Goal: Information Seeking & Learning: Learn about a topic

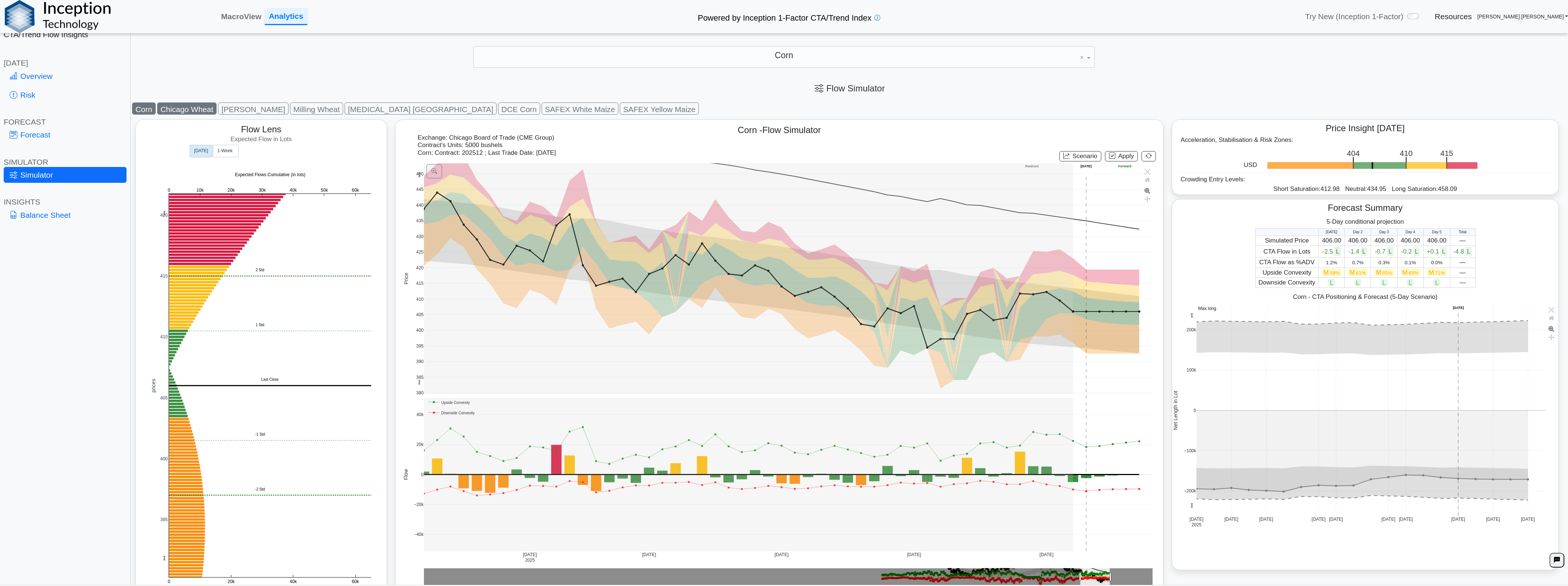
click at [189, 108] on button "Chicago Wheat" at bounding box center [187, 108] width 60 height 12
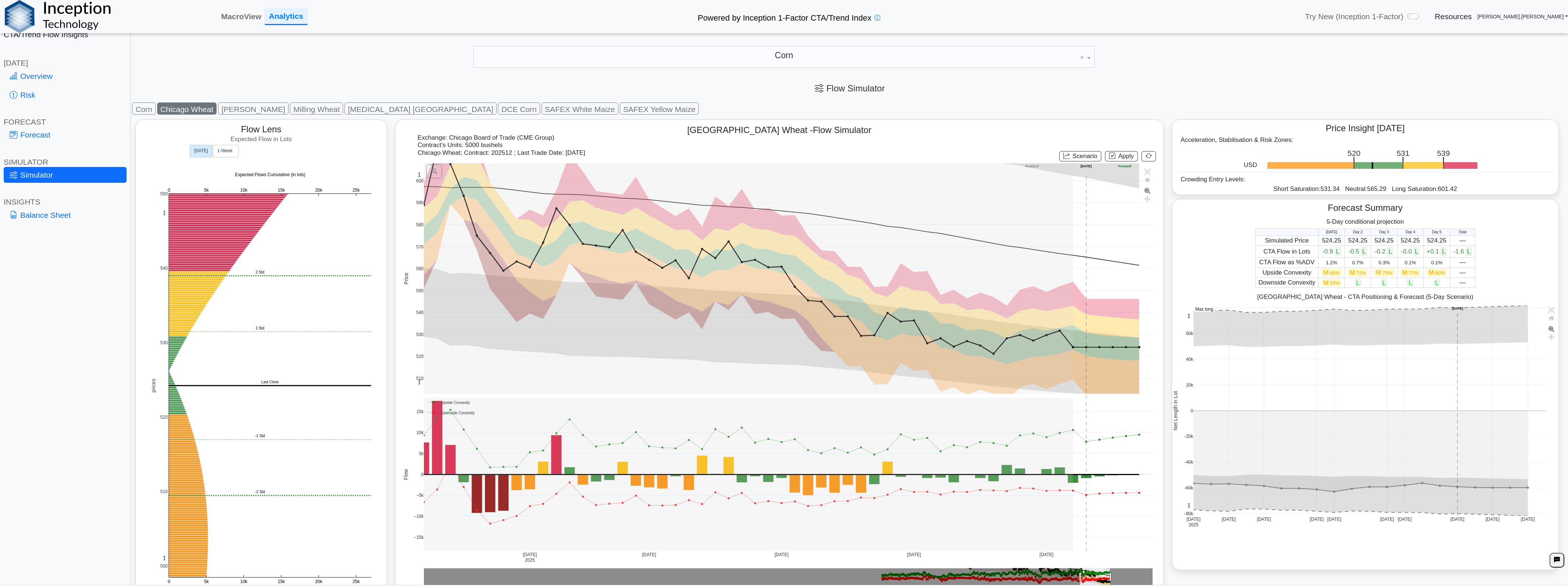
click at [204, 110] on button "Chicago Wheat" at bounding box center [187, 108] width 60 height 12
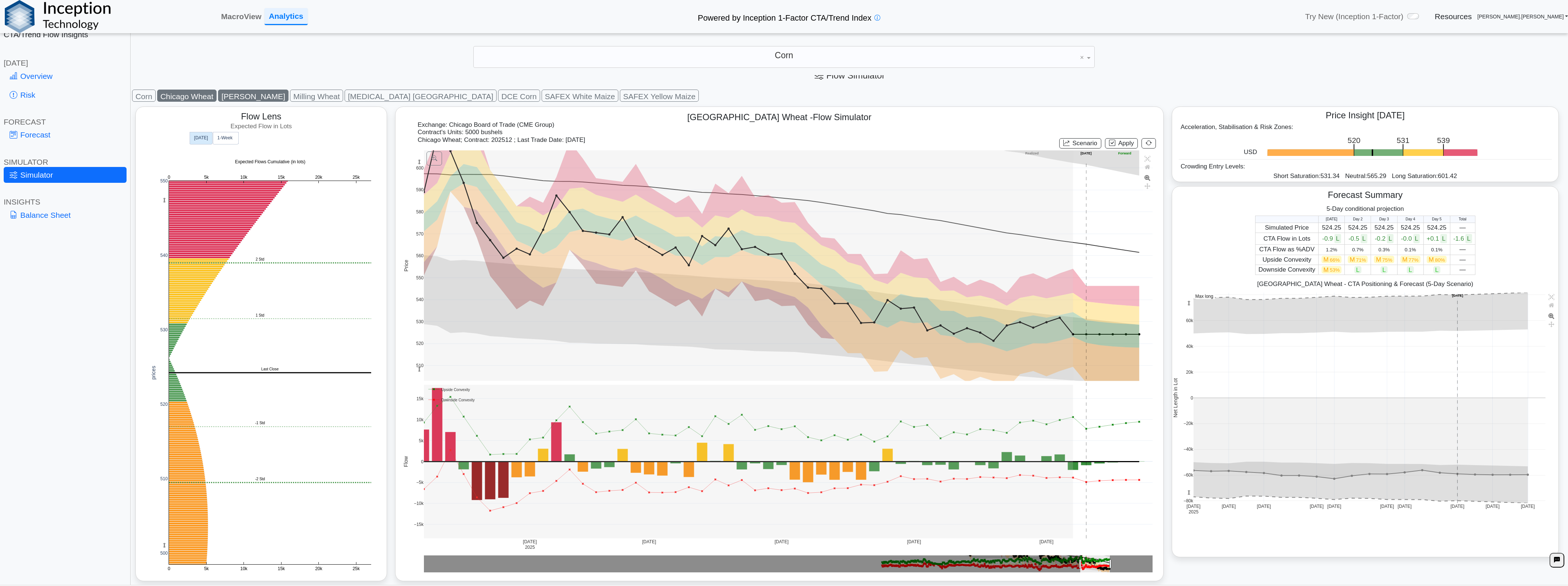
click at [241, 97] on button "[PERSON_NAME]" at bounding box center [253, 95] width 70 height 12
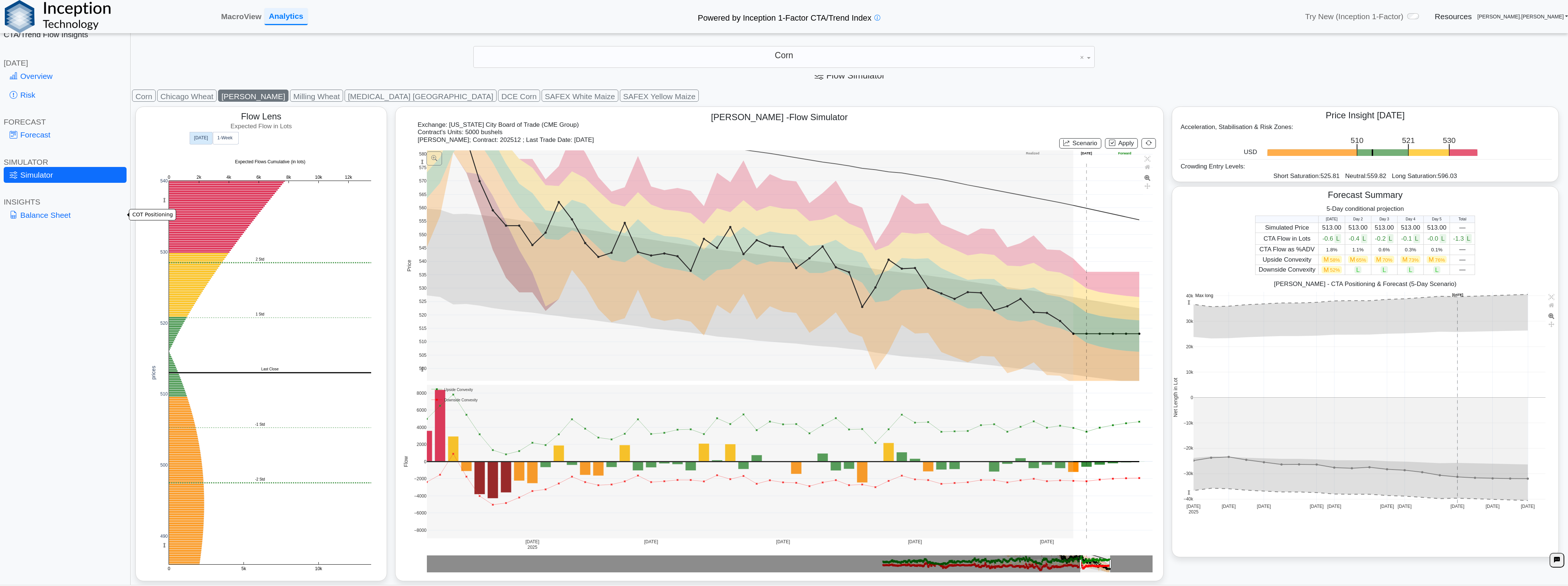
click at [21, 219] on link "Balance Sheet" at bounding box center [65, 215] width 123 height 16
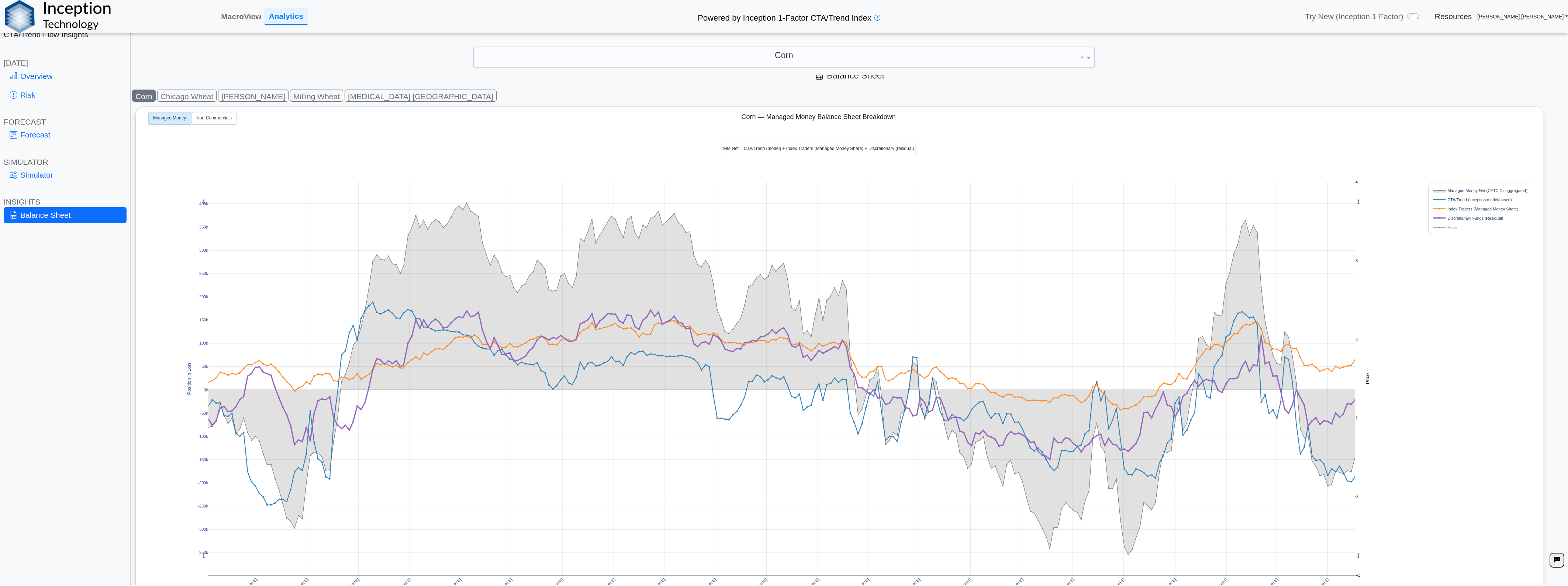
click at [1458, 228] on rect at bounding box center [1478, 228] width 94 height 7
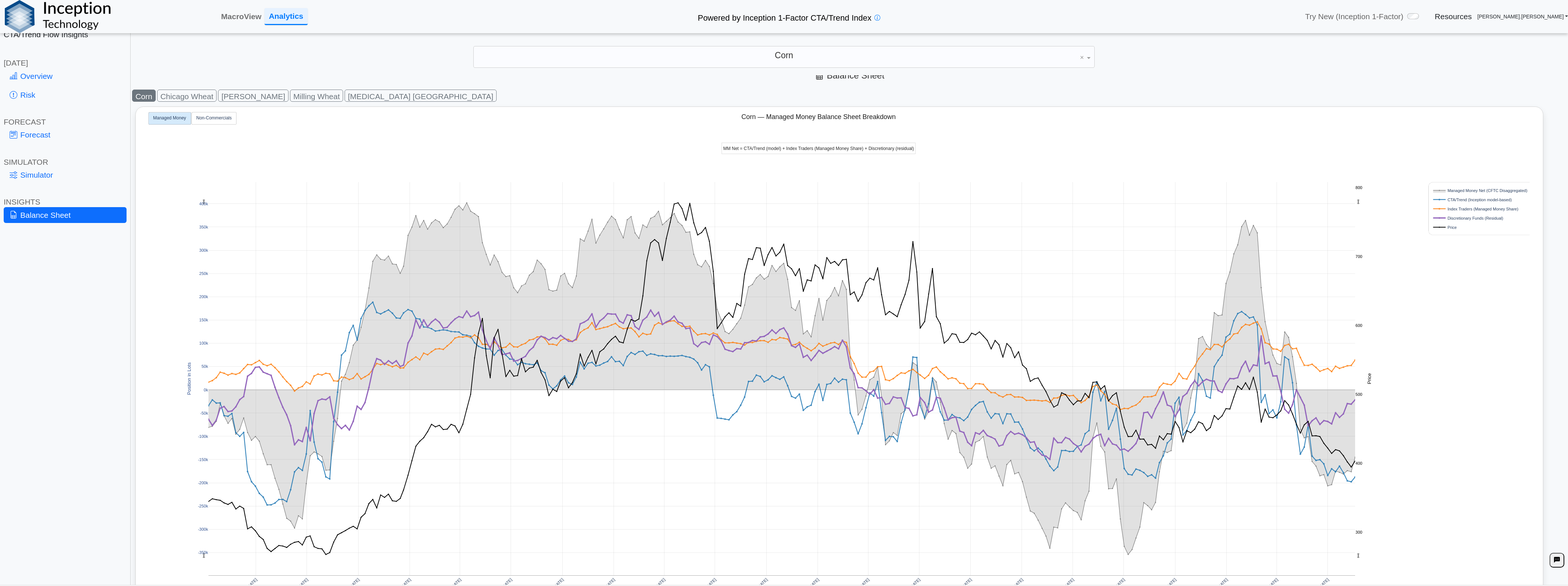
click at [1458, 226] on rect at bounding box center [1478, 228] width 94 height 7
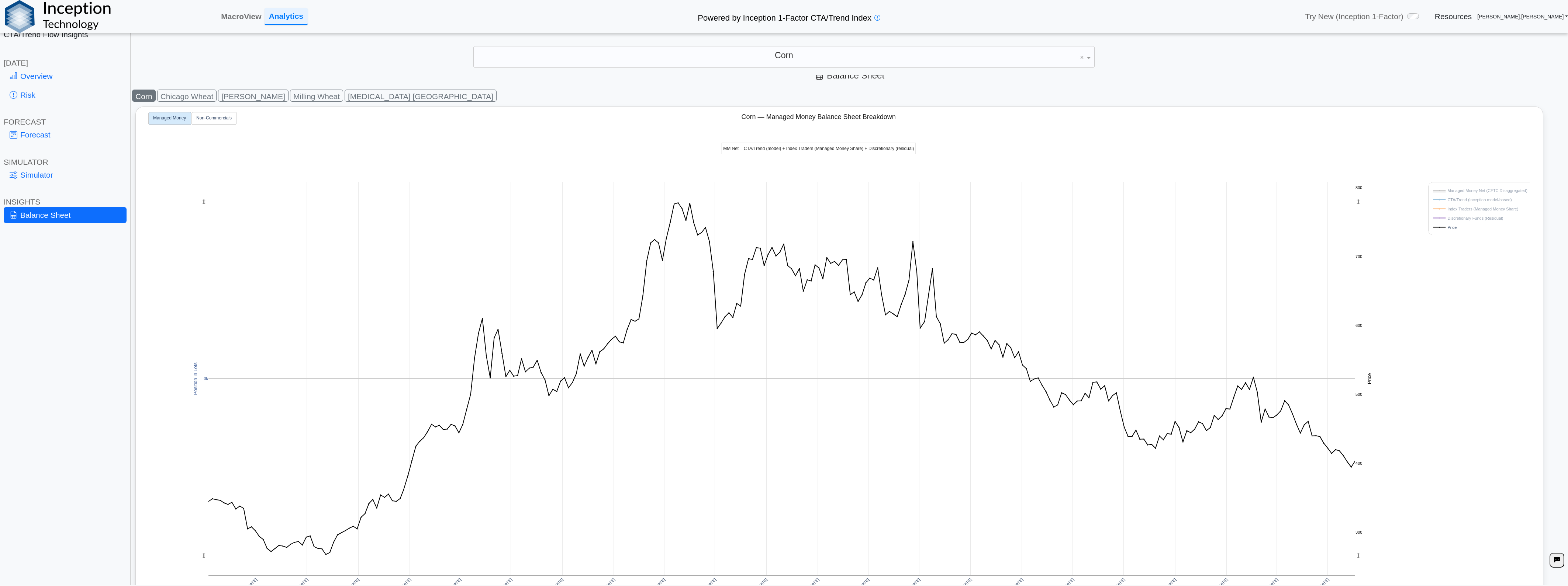
click at [1444, 227] on rect at bounding box center [1478, 228] width 94 height 7
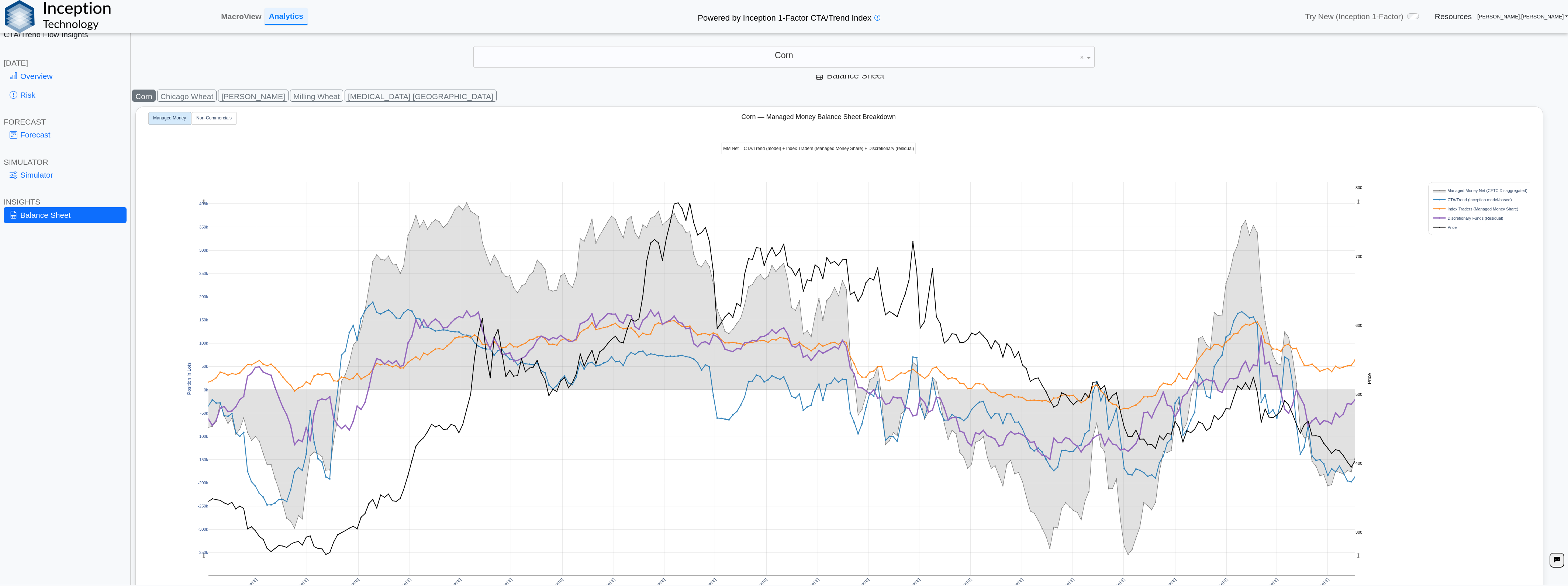
click at [1460, 198] on rect at bounding box center [1478, 200] width 94 height 7
click at [1459, 208] on rect at bounding box center [1478, 209] width 94 height 7
click at [1458, 218] on rect at bounding box center [1478, 218] width 94 height 7
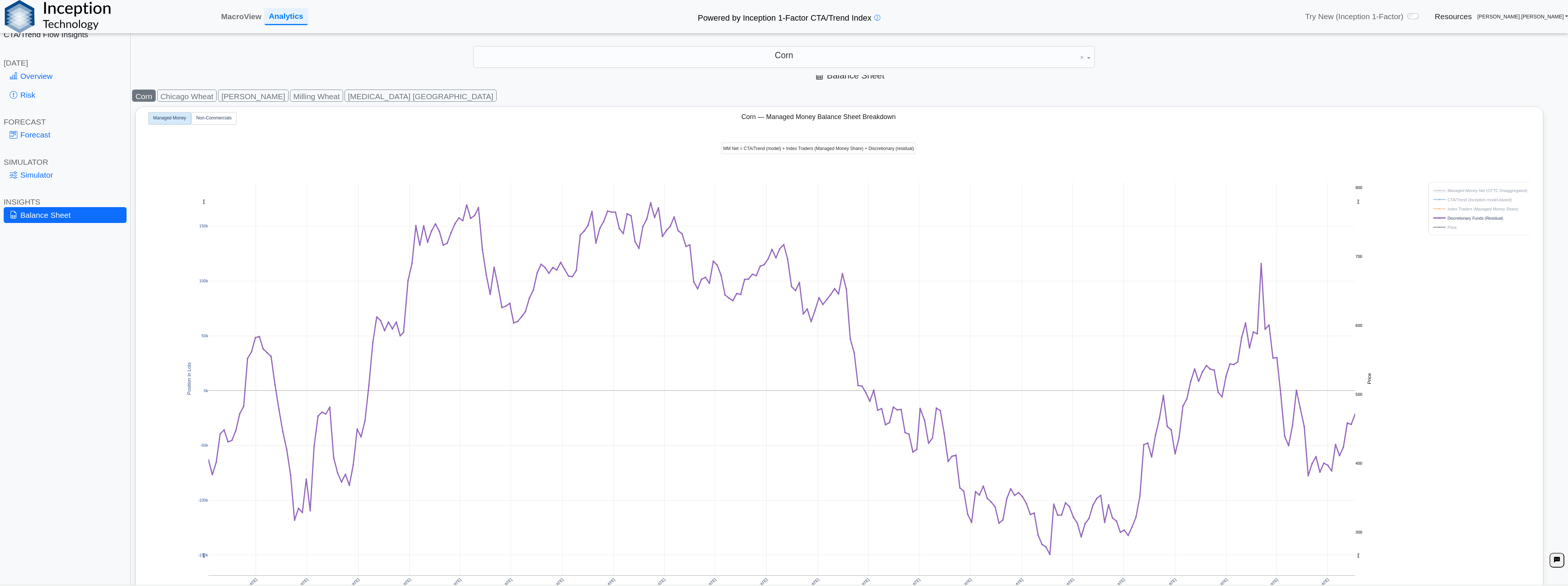
click at [1463, 200] on rect at bounding box center [1478, 200] width 94 height 7
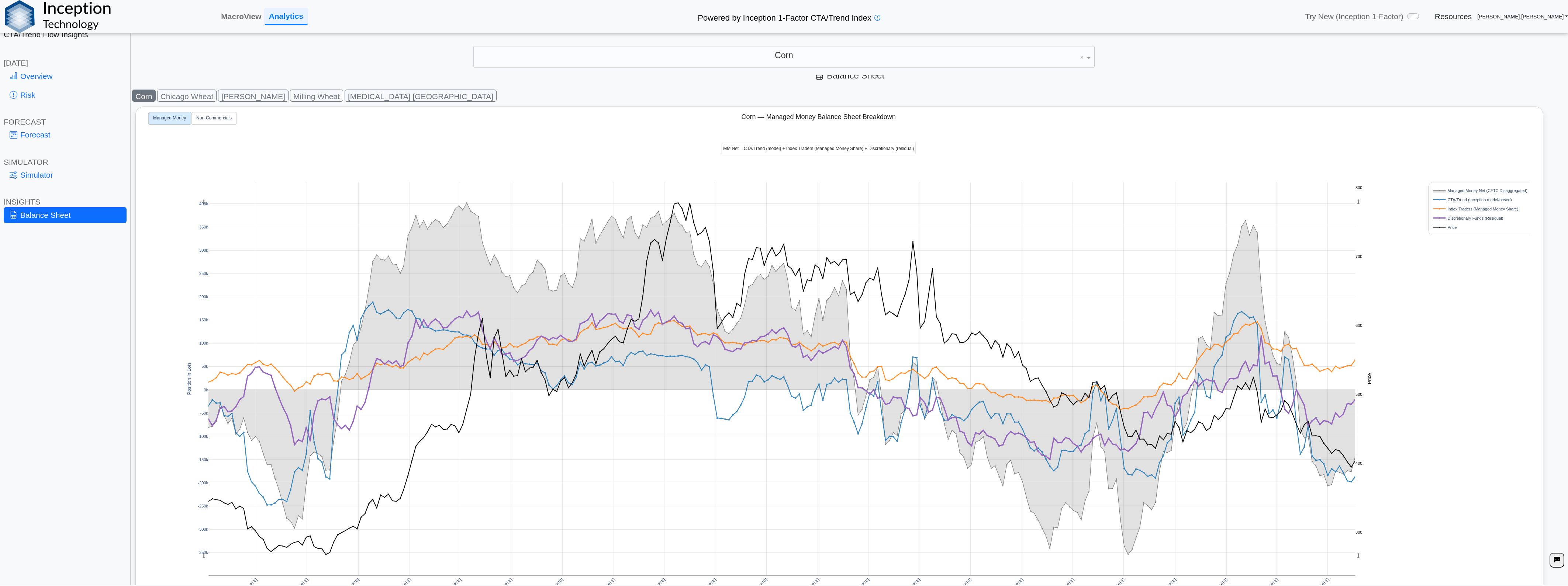
click at [1463, 202] on rect at bounding box center [1478, 200] width 94 height 7
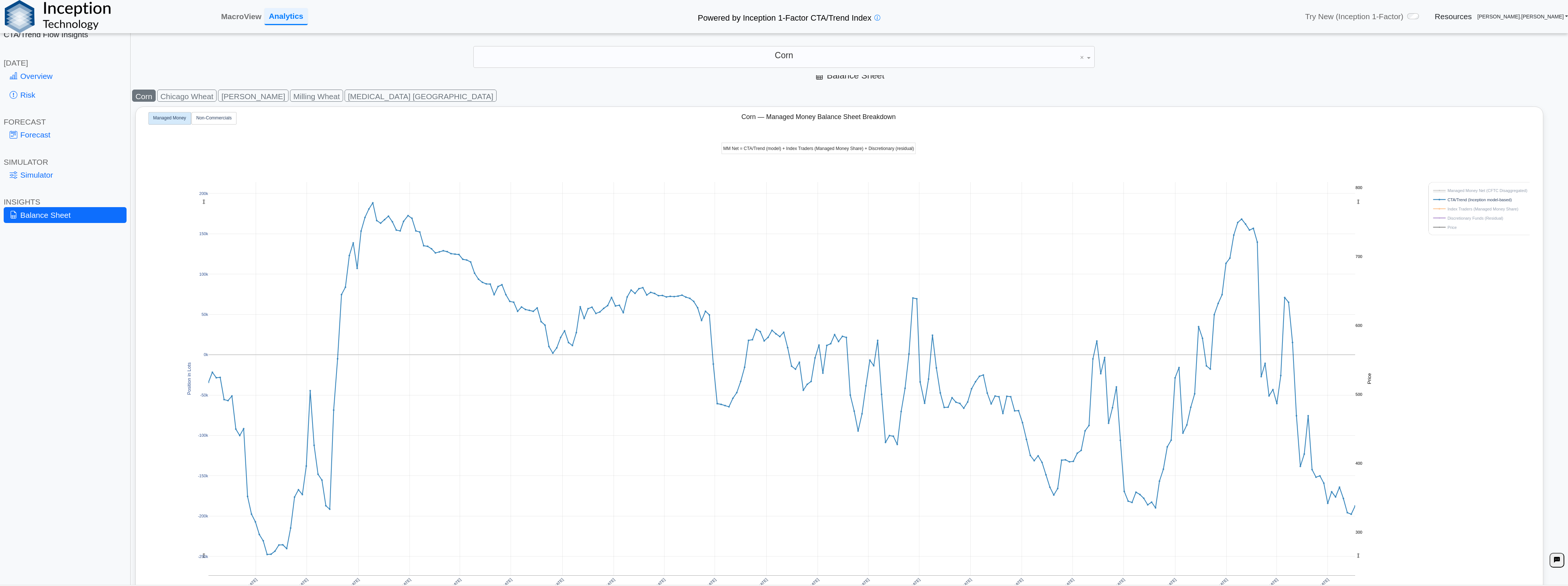
click at [1449, 227] on rect at bounding box center [1478, 228] width 94 height 7
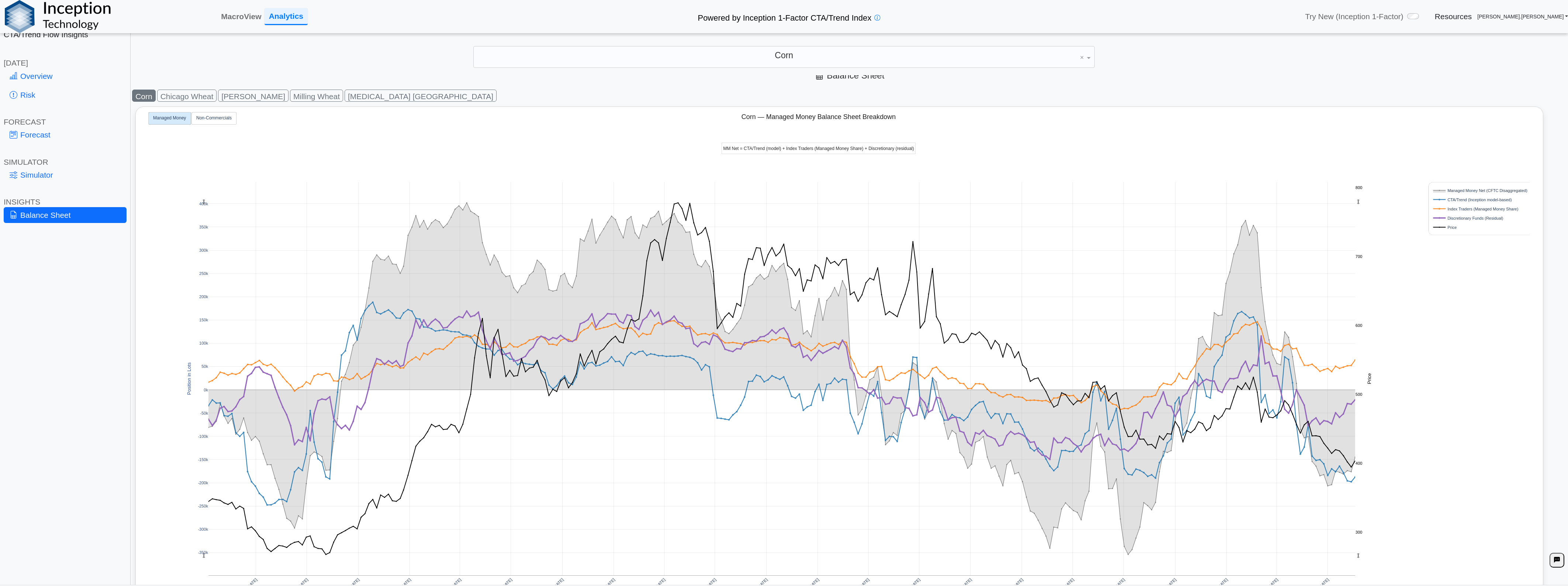
click at [1449, 227] on rect at bounding box center [1478, 228] width 94 height 7
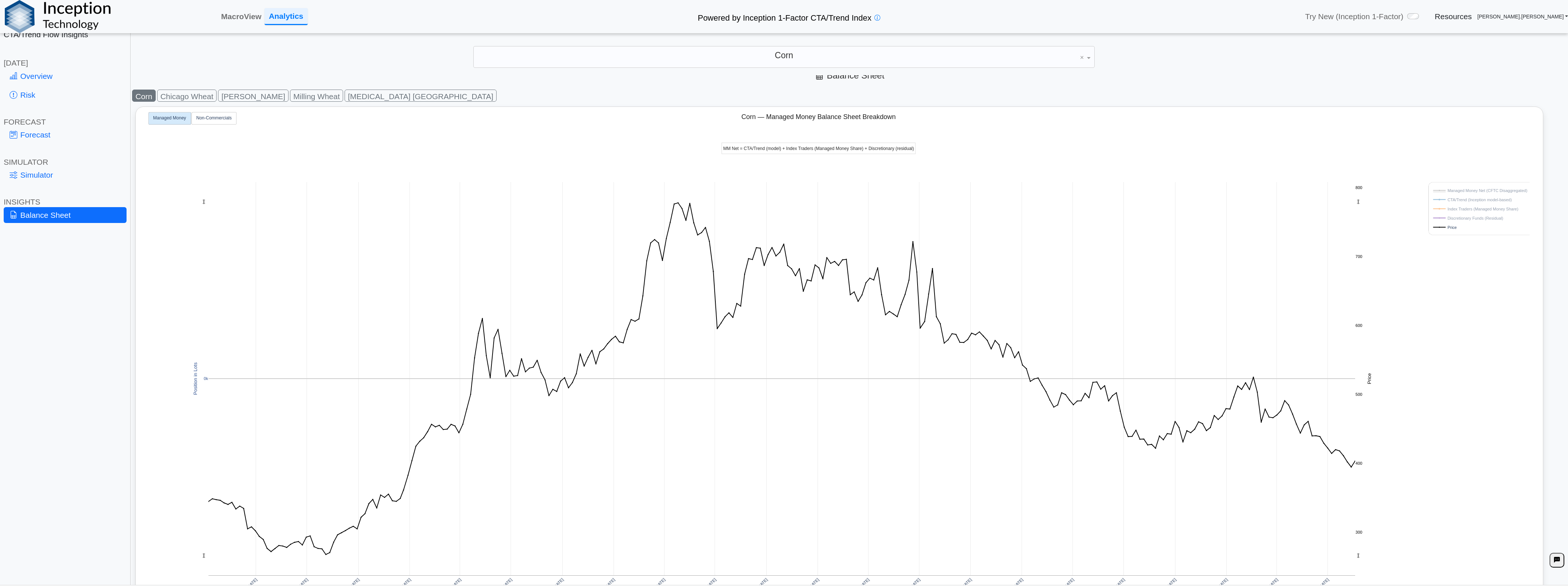
click at [1449, 227] on rect at bounding box center [1478, 228] width 94 height 7
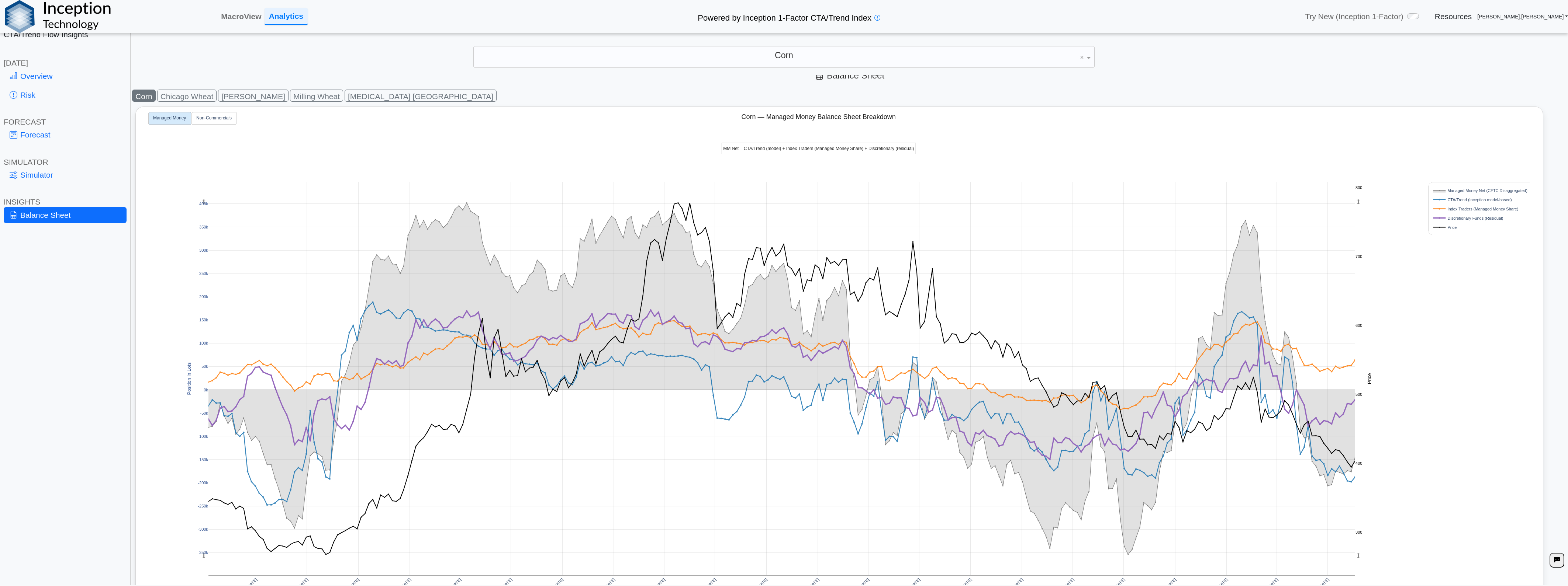
click at [1462, 216] on rect at bounding box center [1478, 218] width 94 height 7
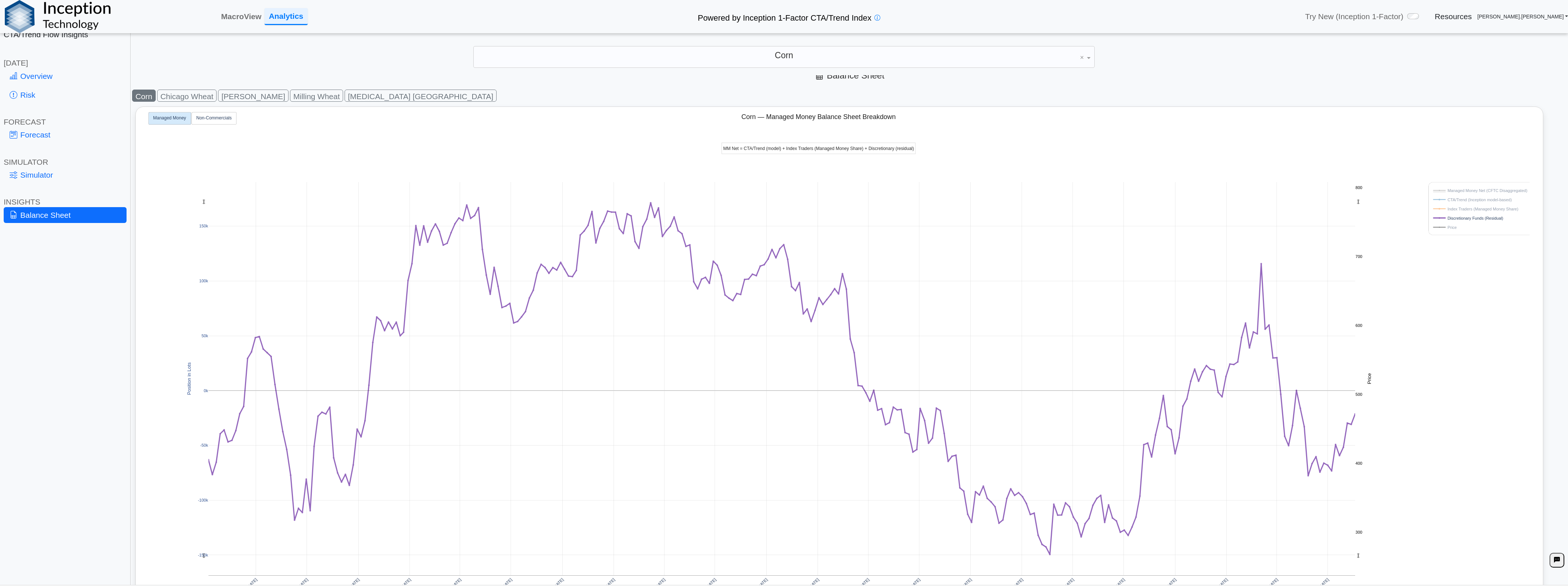
click at [1462, 216] on rect at bounding box center [1478, 218] width 94 height 7
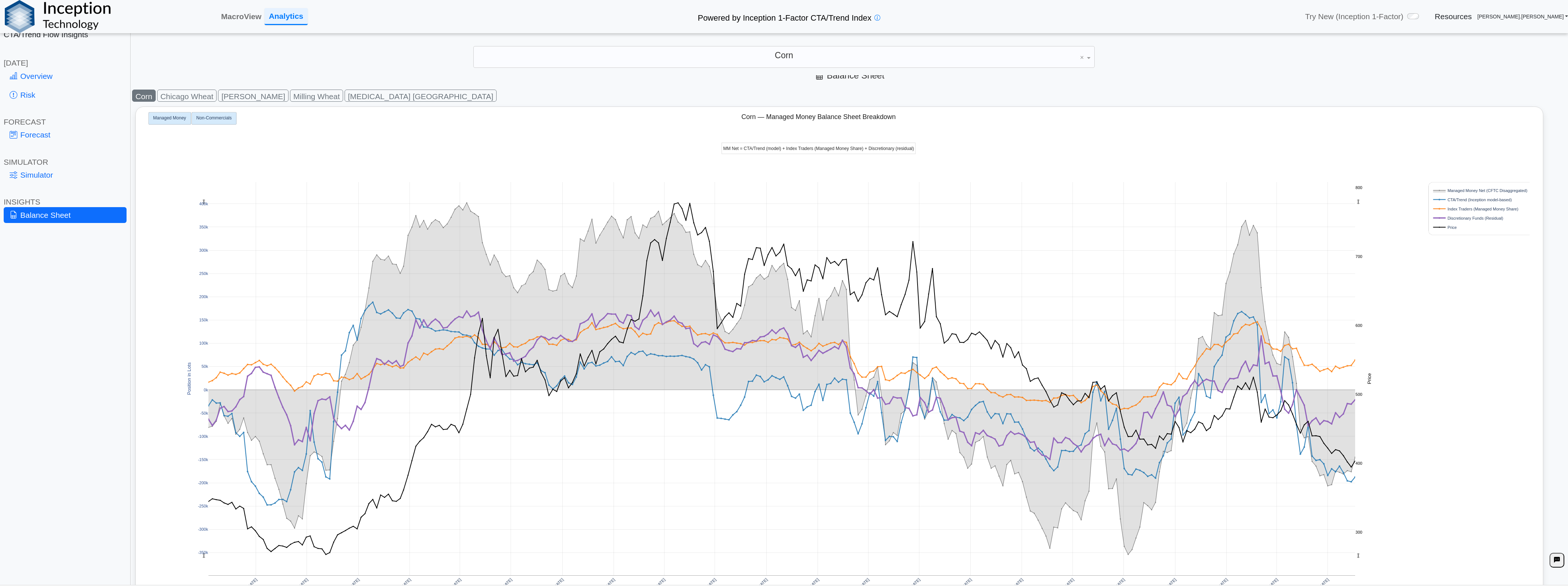
click at [220, 116] on text "Non-Commercials" at bounding box center [214, 118] width 36 height 5
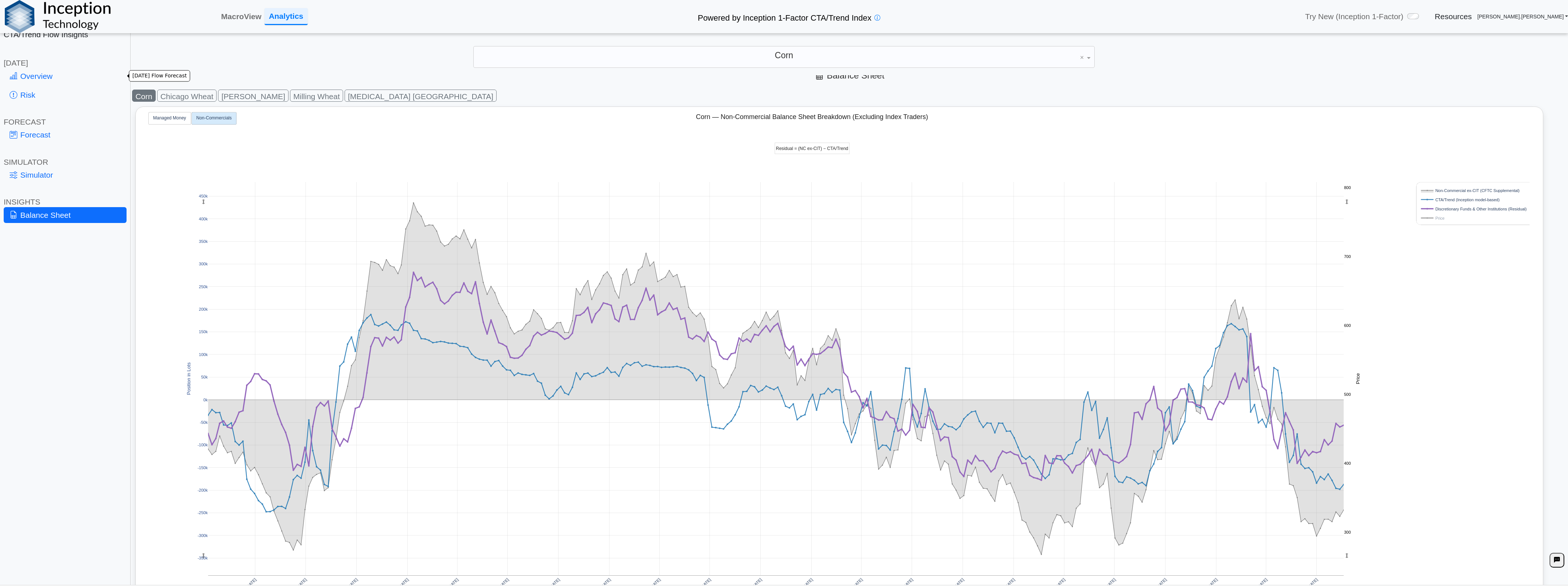
click at [36, 70] on link "Overview" at bounding box center [65, 76] width 123 height 16
